Goal: Task Accomplishment & Management: Use online tool/utility

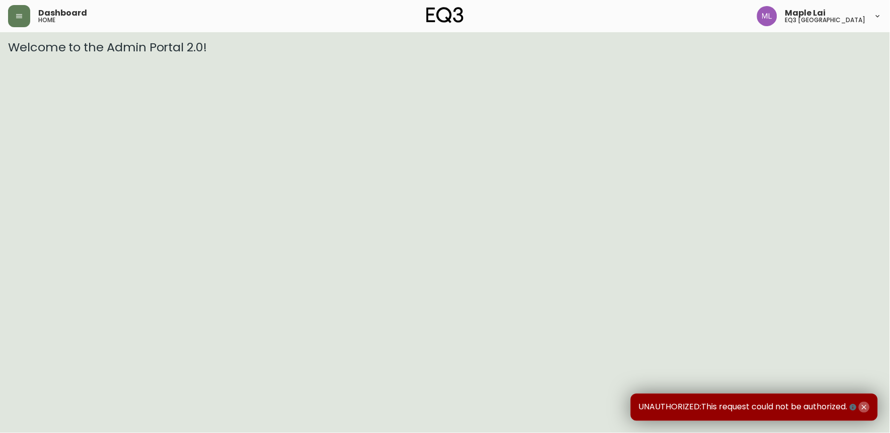
click at [862, 405] on icon "button" at bounding box center [864, 407] width 8 height 8
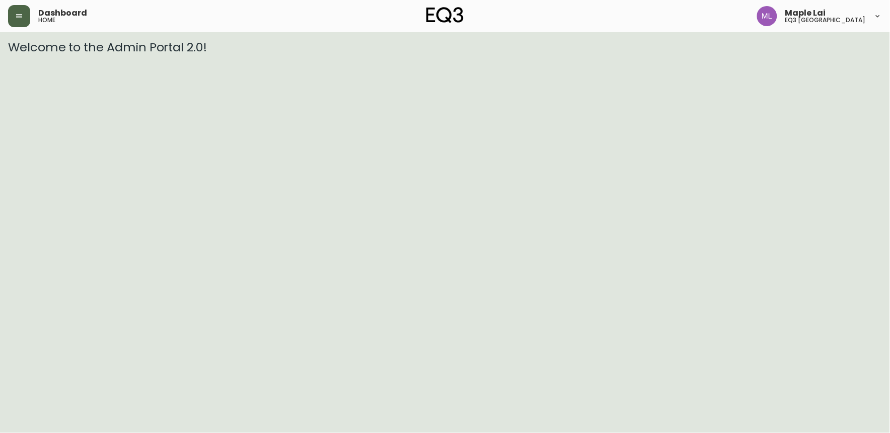
click at [15, 17] on icon "button" at bounding box center [19, 16] width 8 height 8
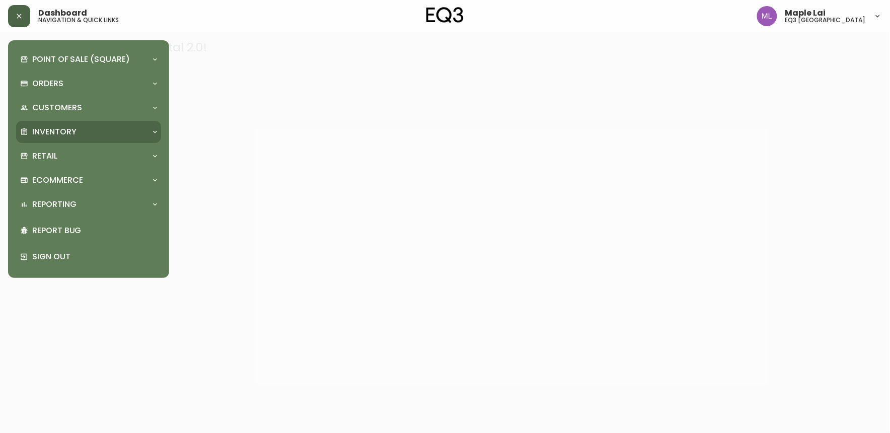
click at [41, 140] on div "Inventory" at bounding box center [88, 132] width 145 height 22
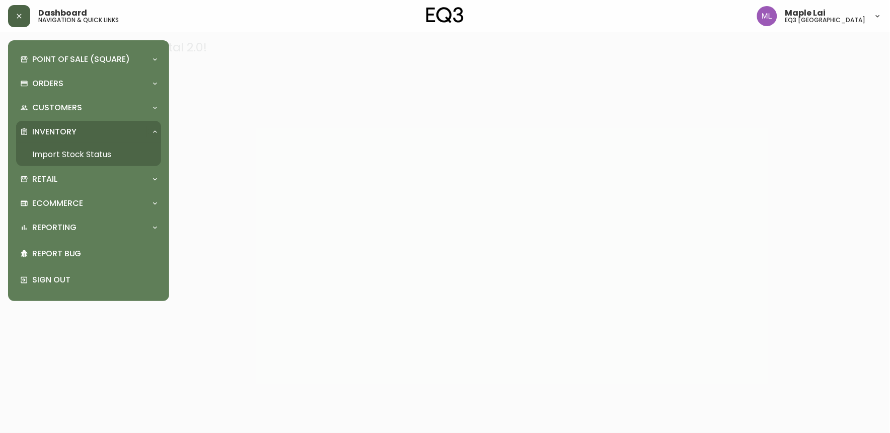
drag, startPoint x: 51, startPoint y: 143, endPoint x: 60, endPoint y: 132, distance: 14.6
click at [51, 143] on link "Import Stock Status" at bounding box center [88, 154] width 145 height 23
